Goal: Navigation & Orientation: Find specific page/section

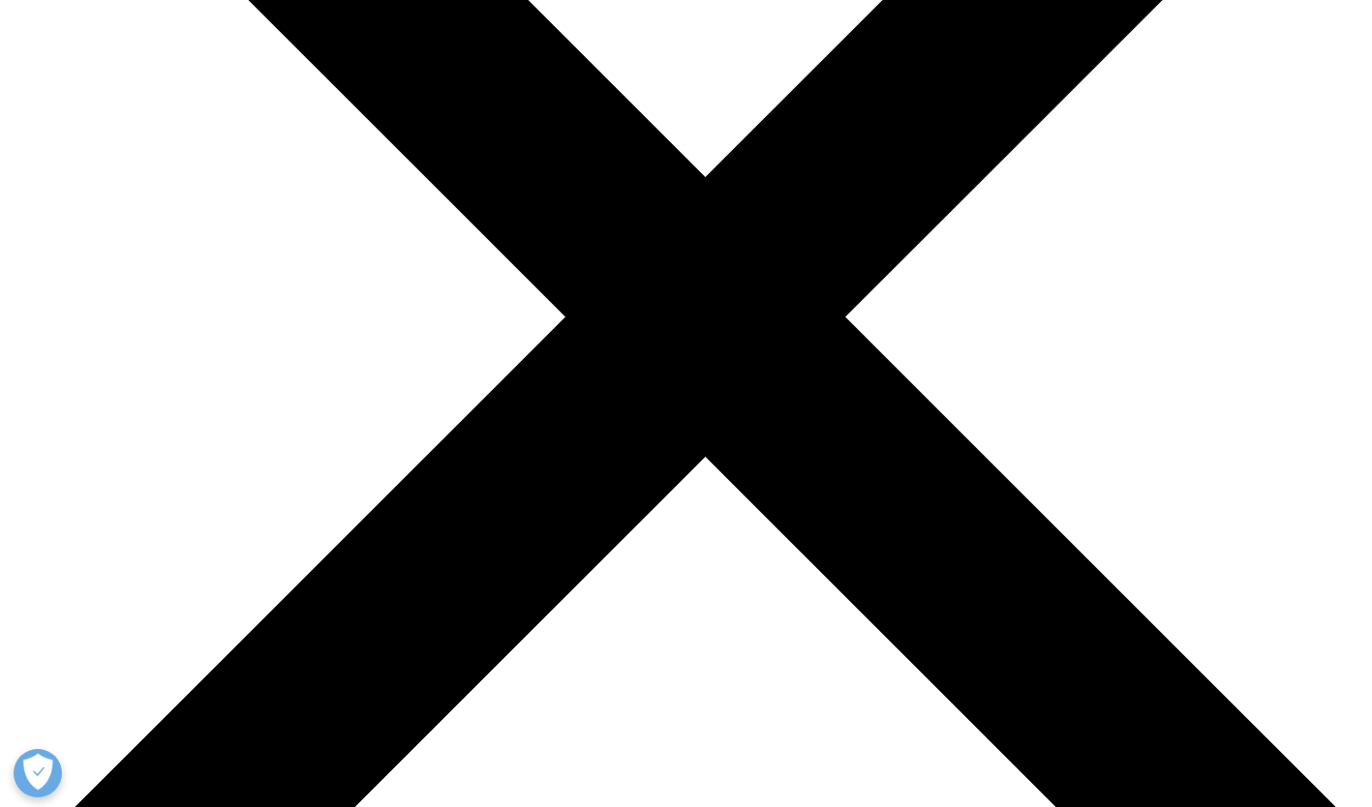
scroll to position [2284, 0]
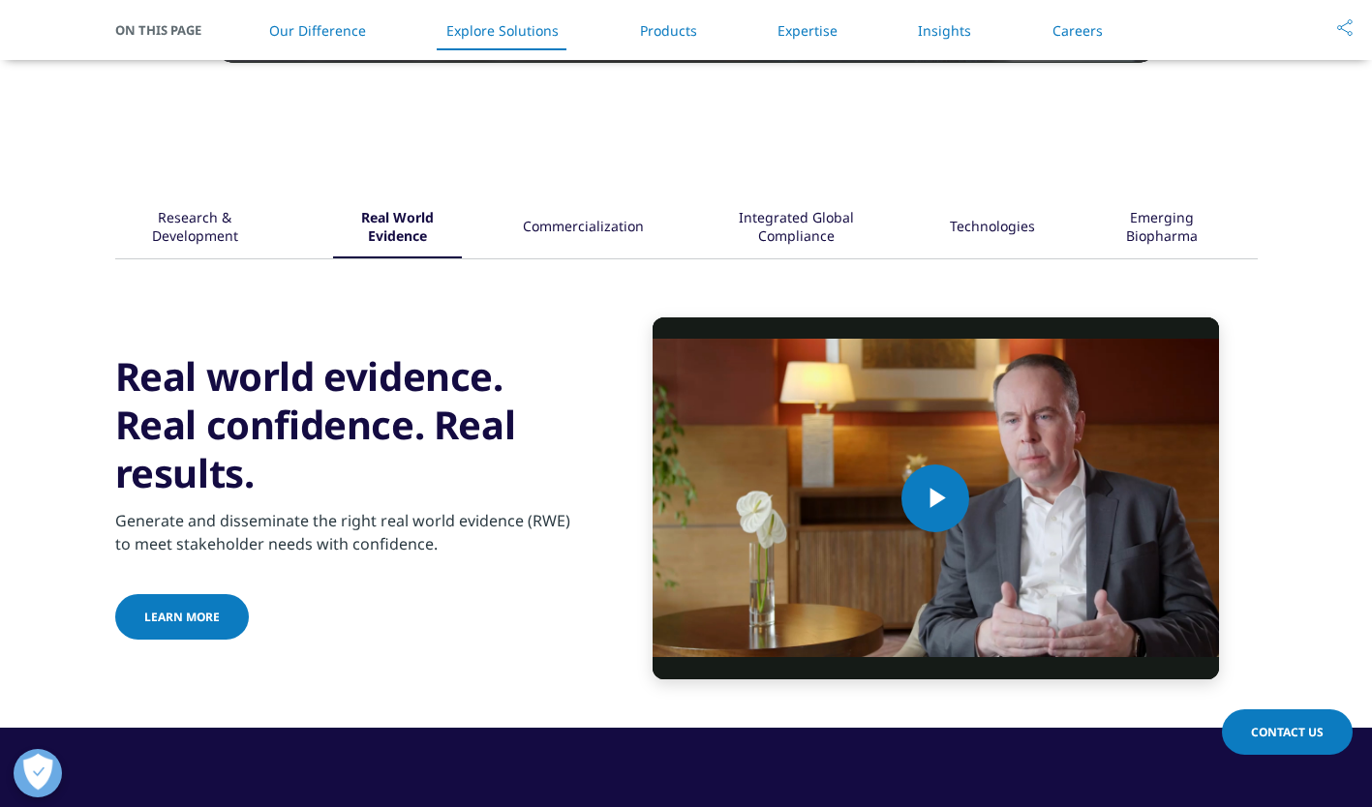
click at [240, 254] on div "Research & Development" at bounding box center [195, 228] width 155 height 60
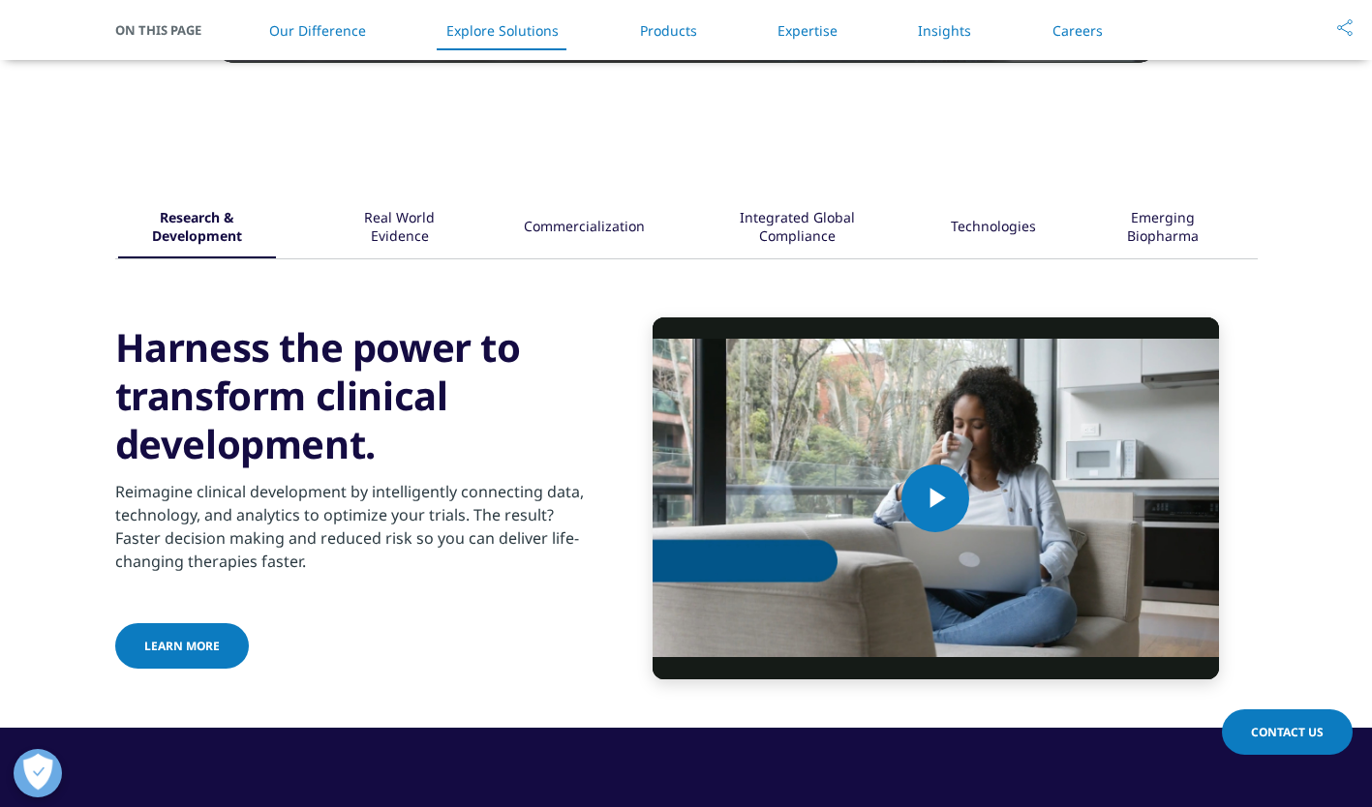
click at [530, 215] on div "Commercialization" at bounding box center [584, 228] width 121 height 60
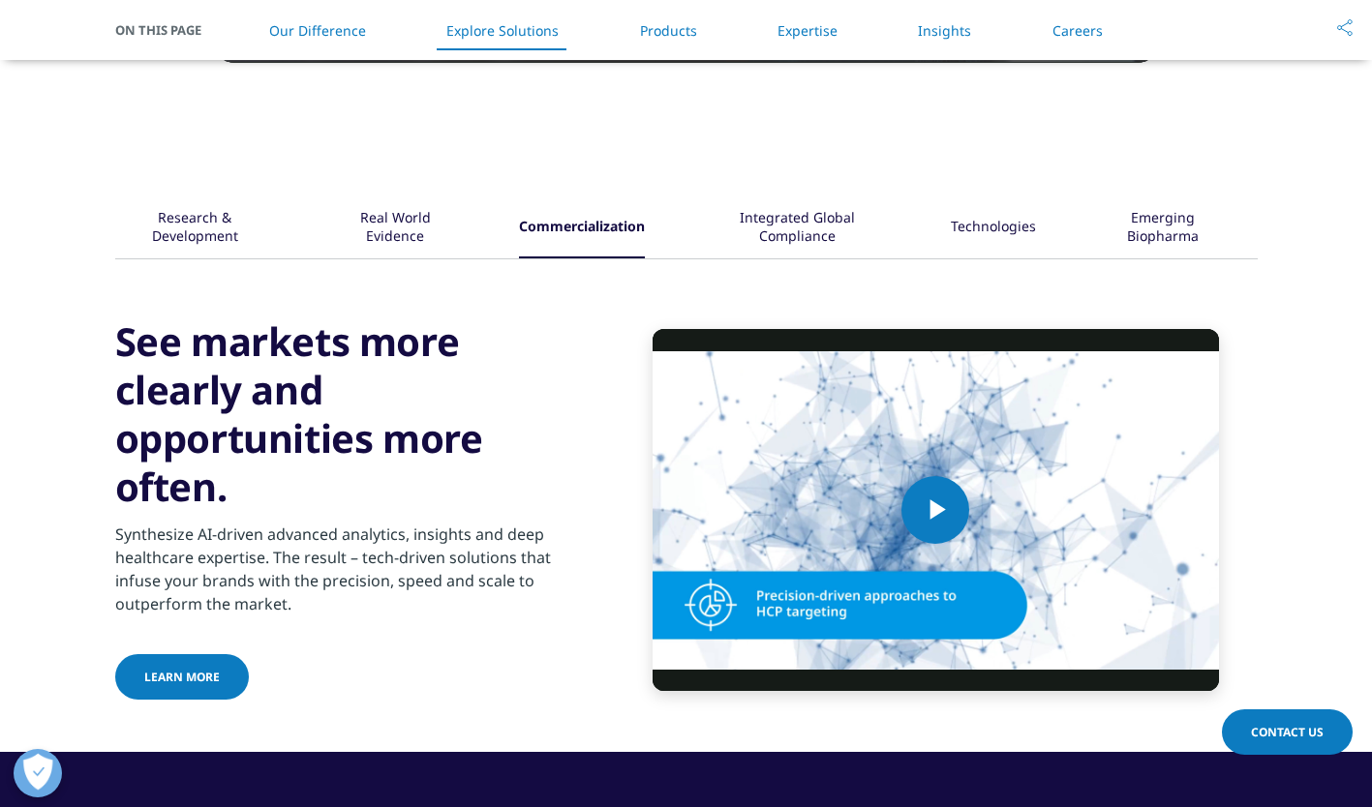
click at [230, 234] on div "Research & Development" at bounding box center [195, 228] width 154 height 60
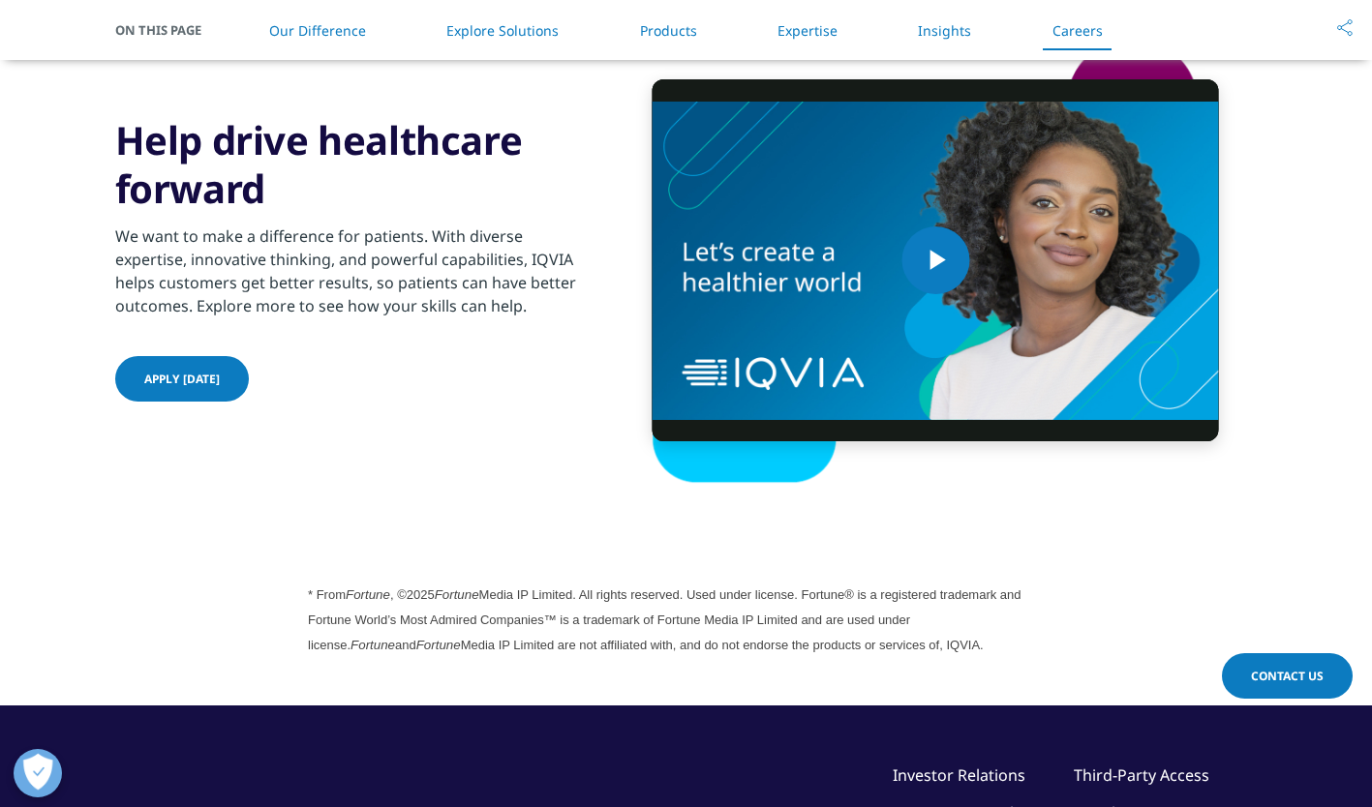
scroll to position [4947, 0]
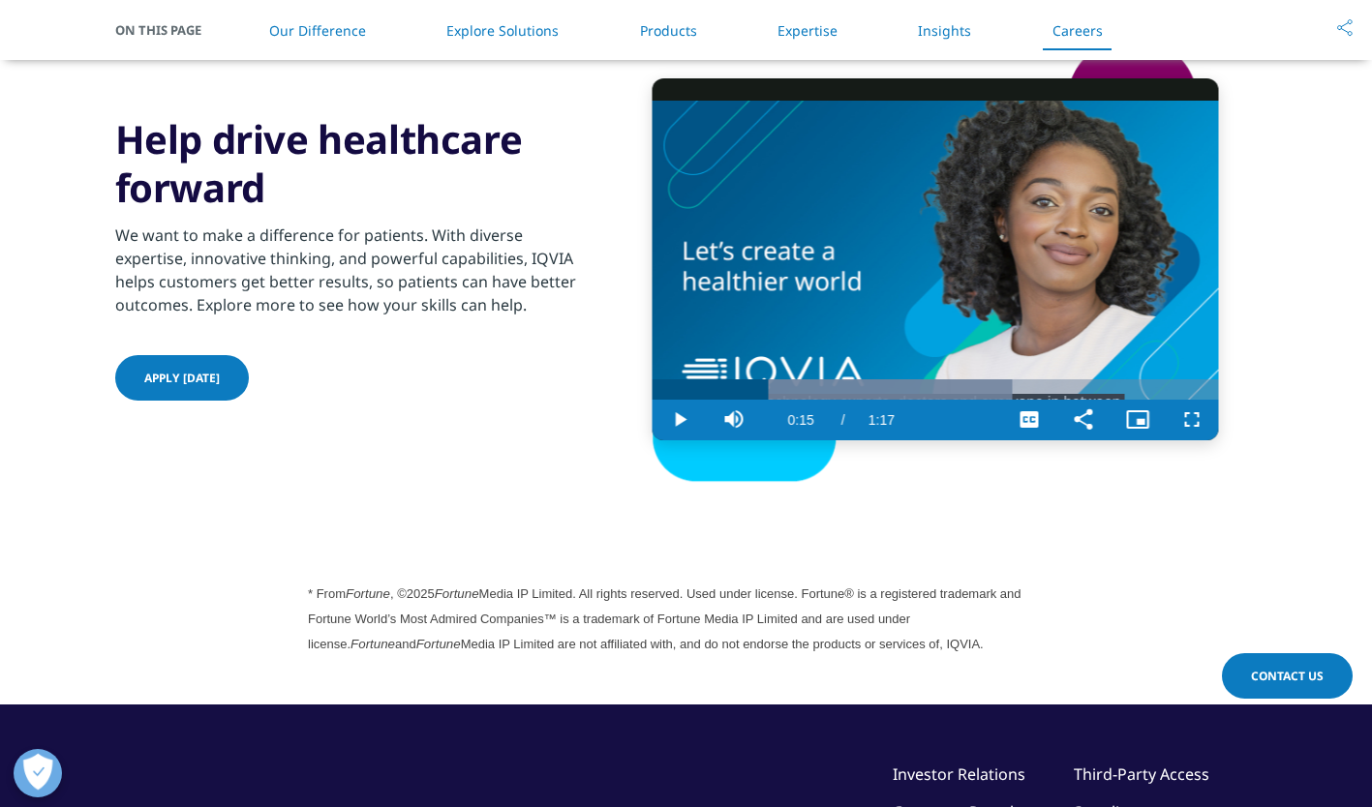
click at [768, 398] on div "Progress Bar" at bounding box center [832, 389] width 360 height 20
click at [832, 389] on div "Loaded : 89.16% 0:24 0:24" at bounding box center [935, 389] width 566 height 20
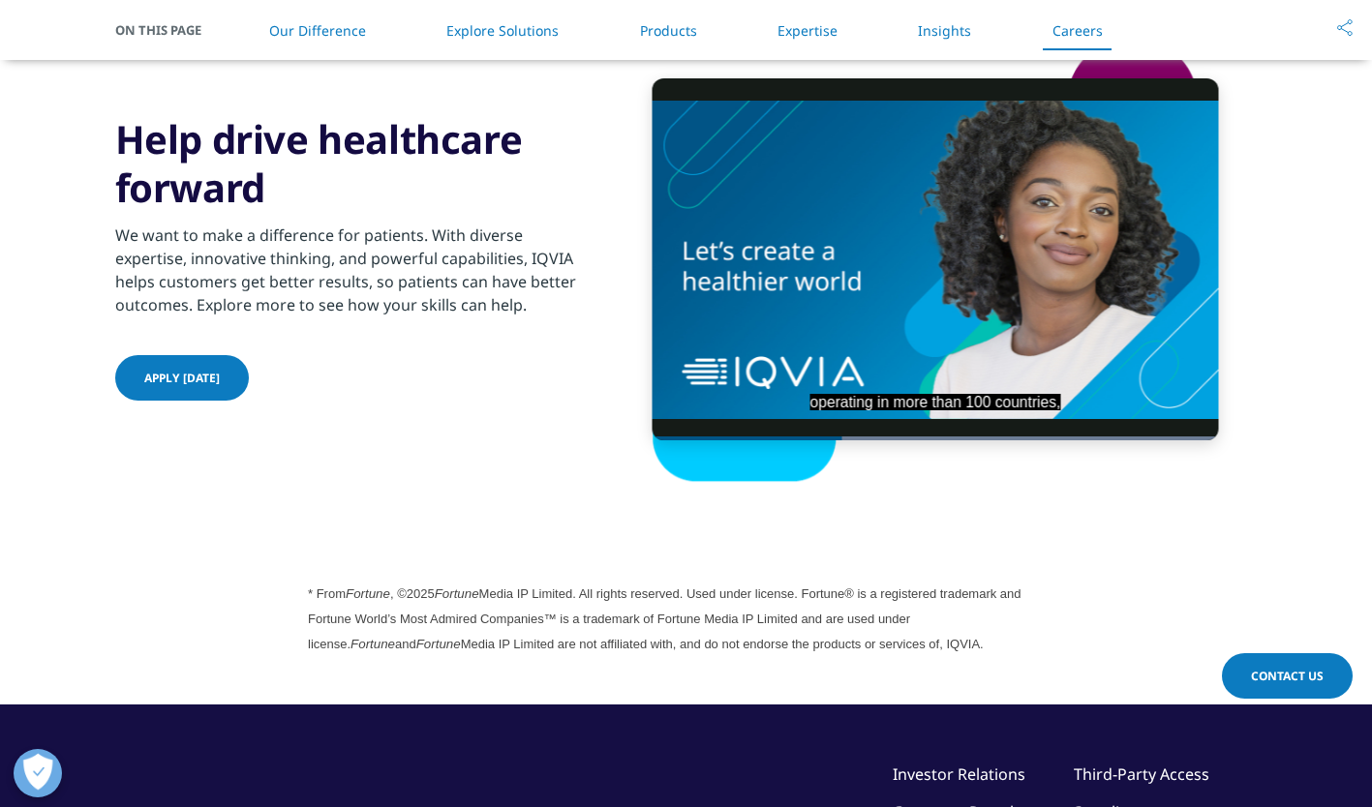
click at [163, 33] on span "On This Page" at bounding box center [168, 29] width 106 height 19
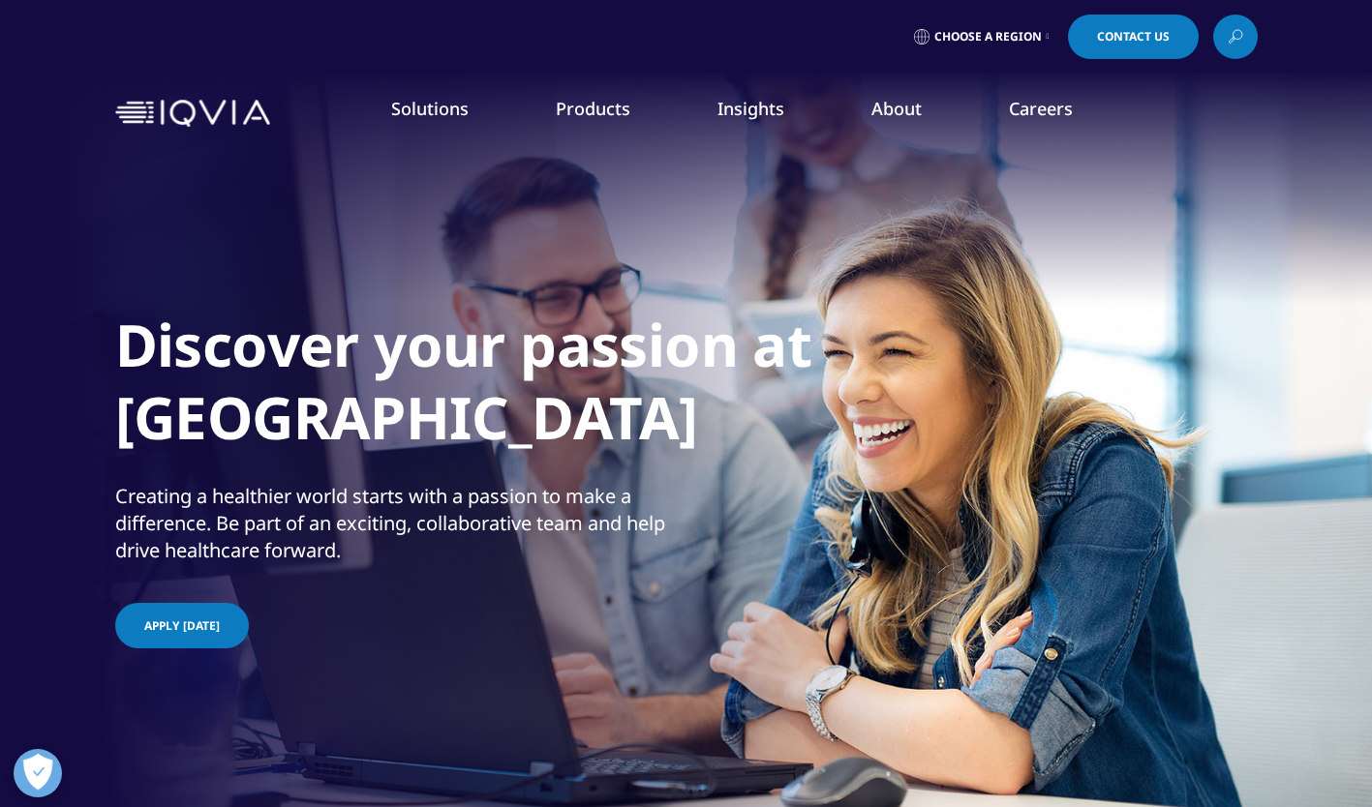
scroll to position [363, 0]
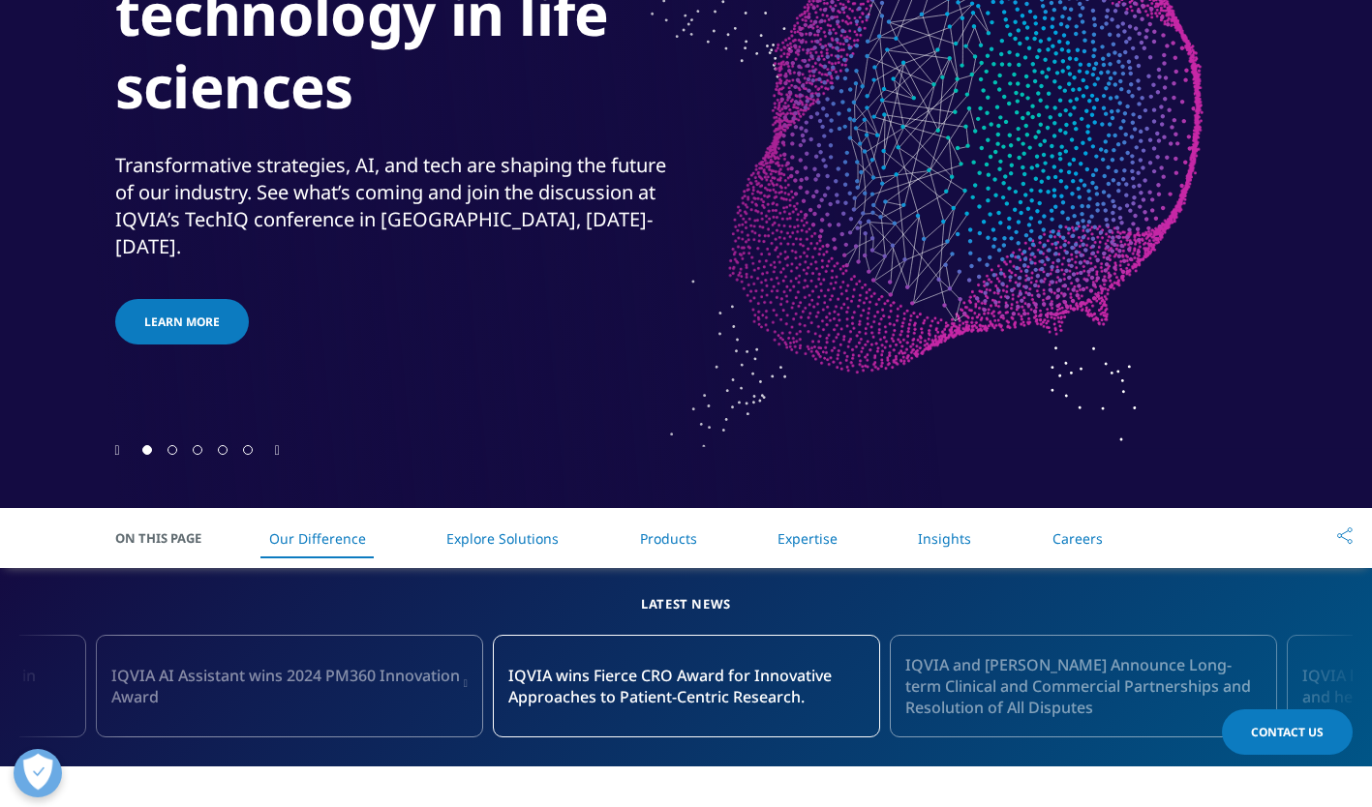
click at [1088, 531] on link "Careers" at bounding box center [1077, 539] width 50 height 18
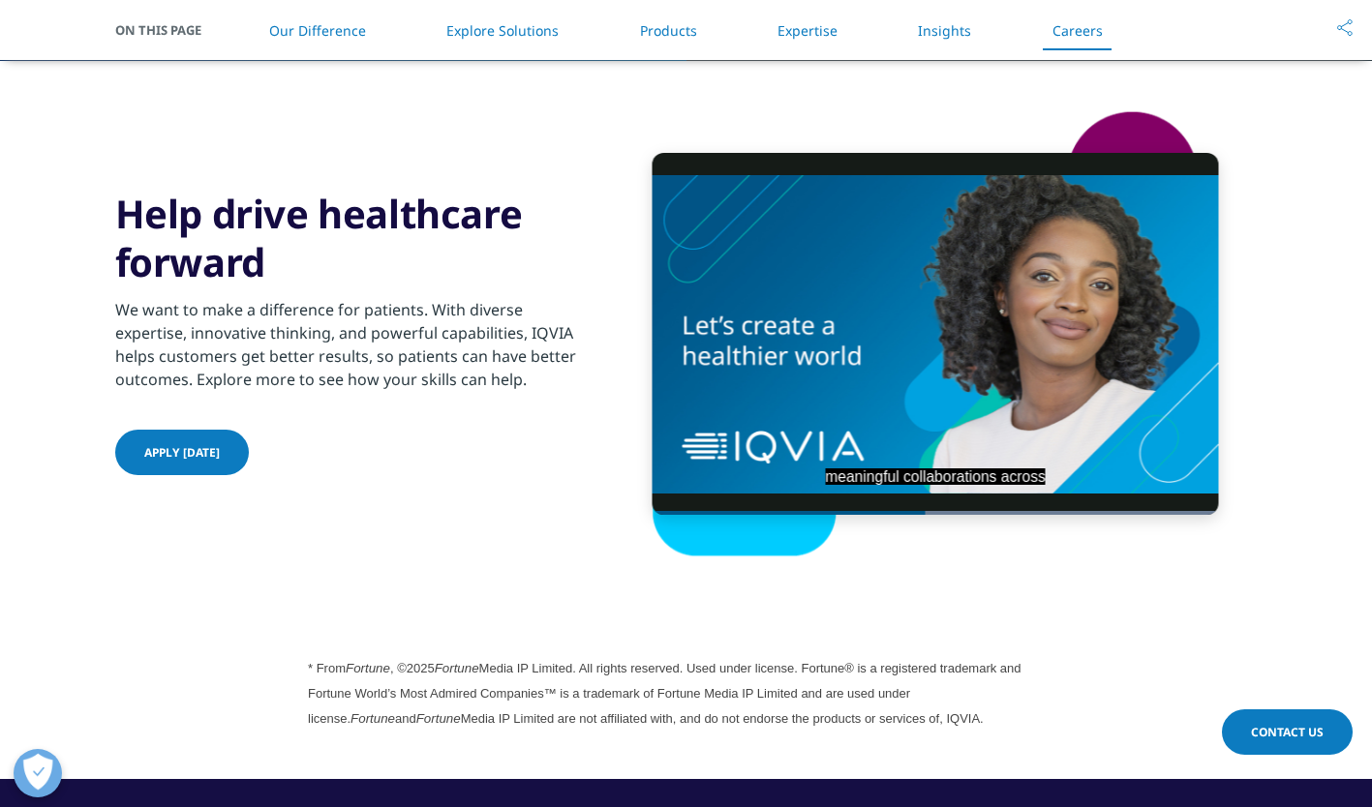
scroll to position [5339, 0]
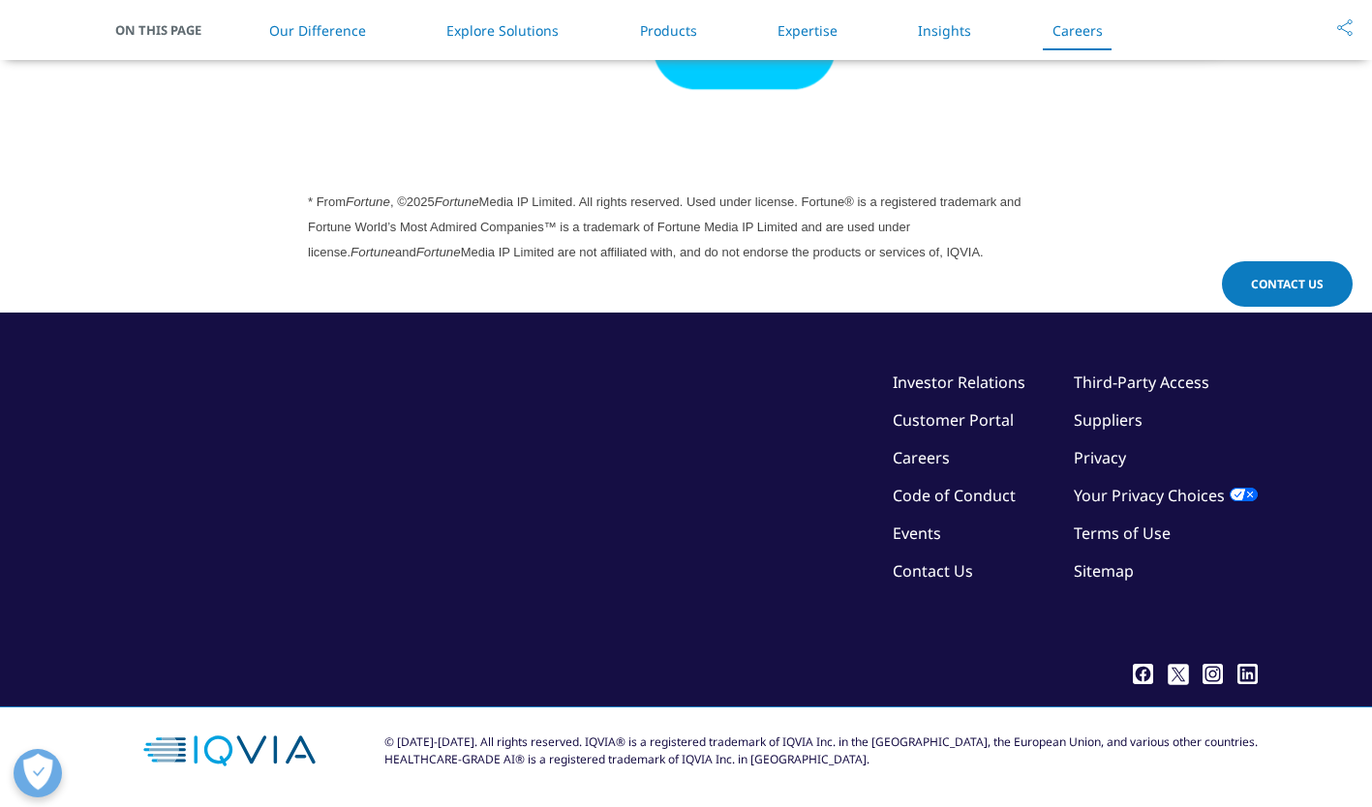
click at [985, 378] on link "Investor Relations" at bounding box center [959, 382] width 133 height 21
